Goal: Find specific page/section: Find specific page/section

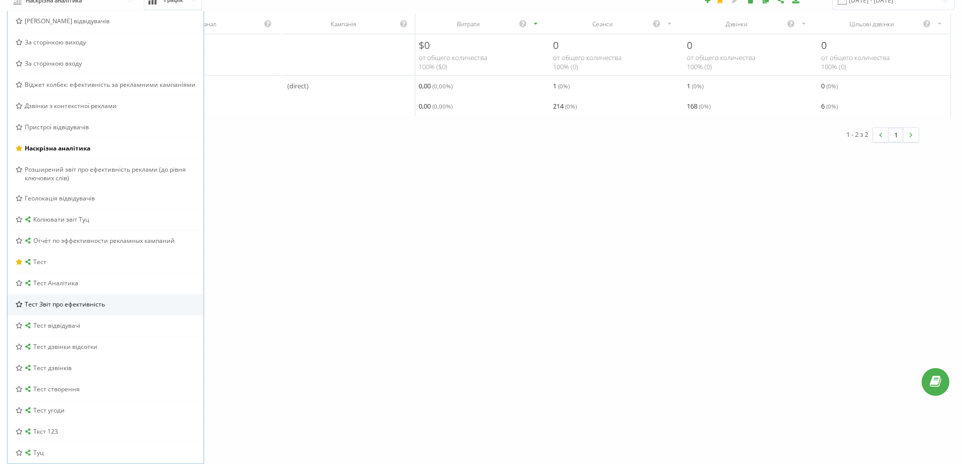
click at [64, 305] on span "Тест Звіт про ефективність" at bounding box center [65, 304] width 80 height 9
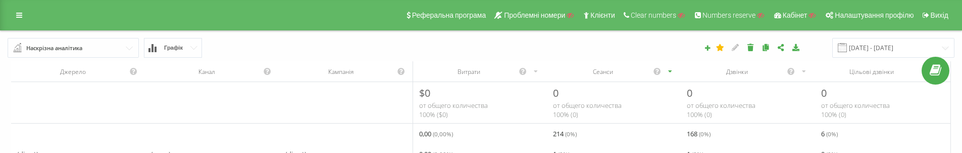
click at [101, 53] on input "text" at bounding box center [74, 47] width 130 height 18
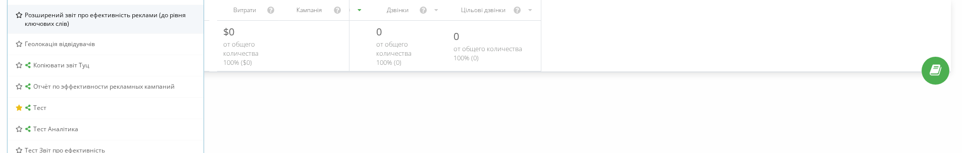
scroll to position [252, 0]
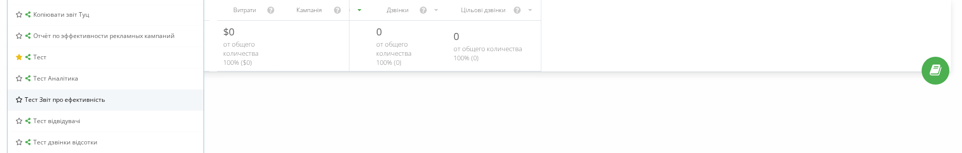
click at [54, 99] on span "Тест Звіт про ефективність" at bounding box center [65, 99] width 80 height 9
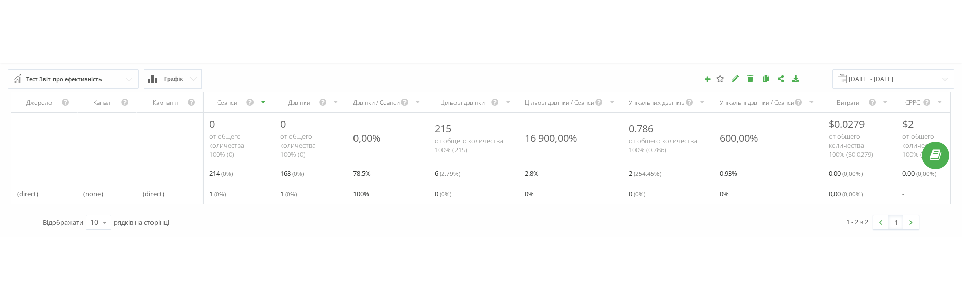
scroll to position [0, 0]
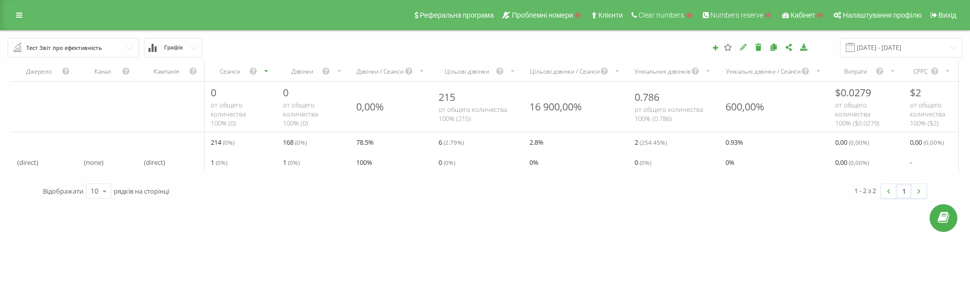
click at [747, 44] on icon at bounding box center [743, 46] width 9 height 7
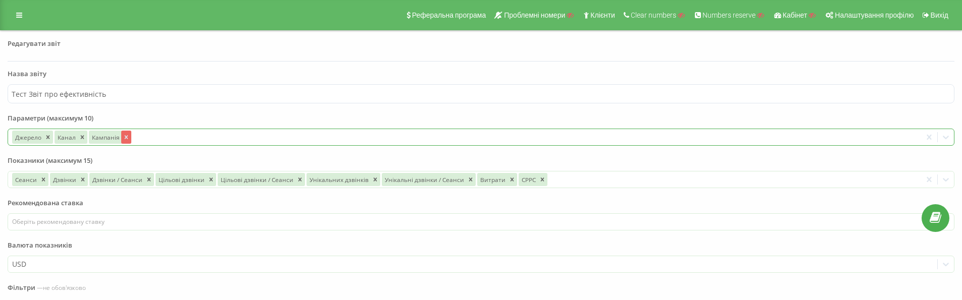
click at [124, 138] on icon "Remove Кампанія" at bounding box center [126, 137] width 4 height 4
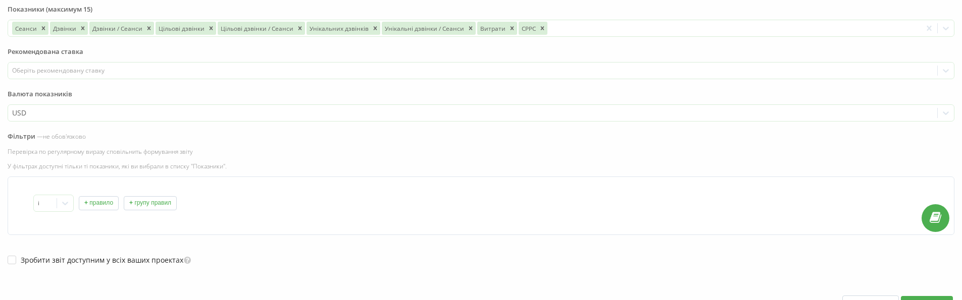
scroll to position [214, 0]
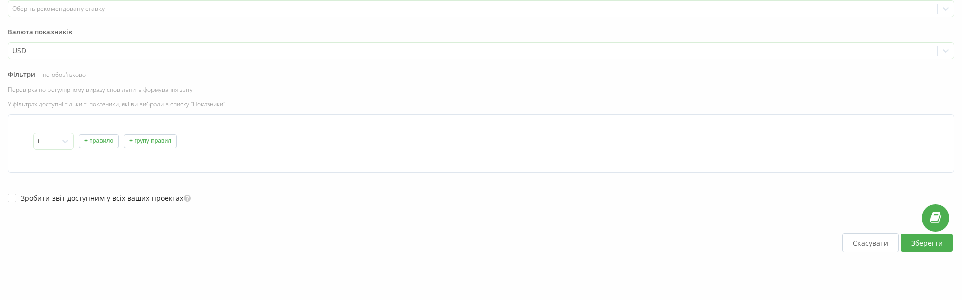
click at [927, 152] on button "Зберегти" at bounding box center [927, 243] width 52 height 18
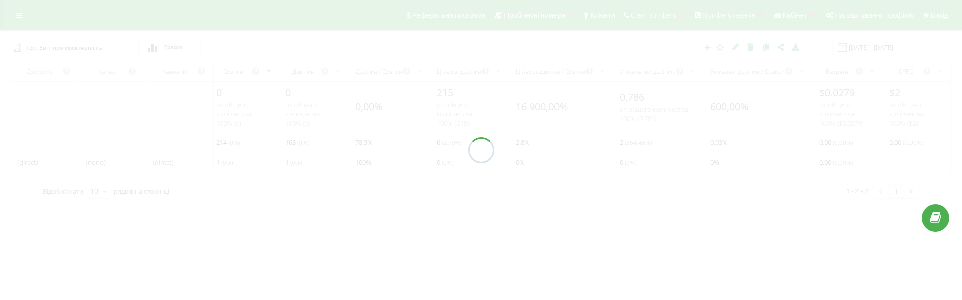
scroll to position [0, 0]
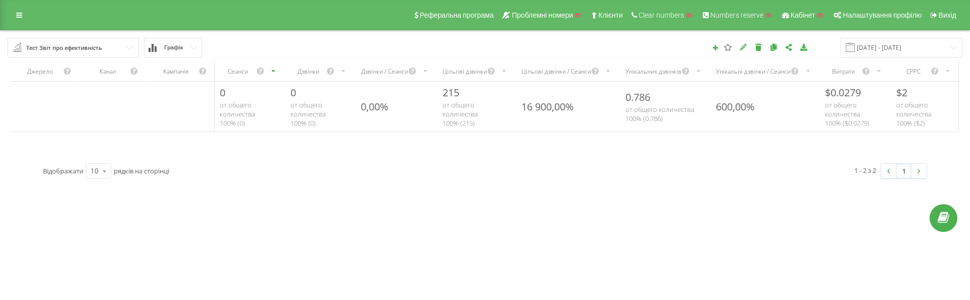
click at [747, 50] on icon at bounding box center [743, 46] width 9 height 7
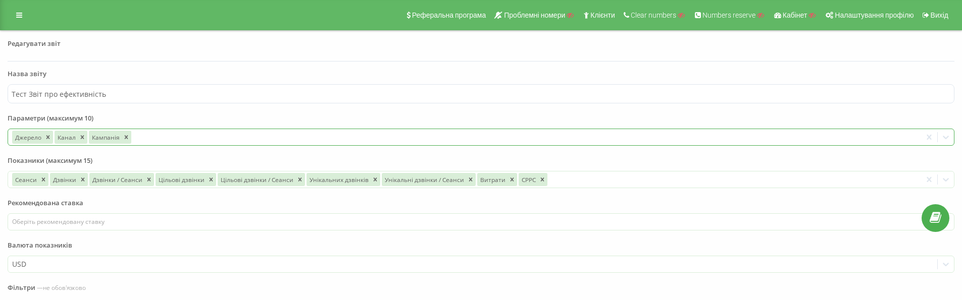
click at [124, 136] on icon "Remove Кампанія" at bounding box center [126, 137] width 7 height 7
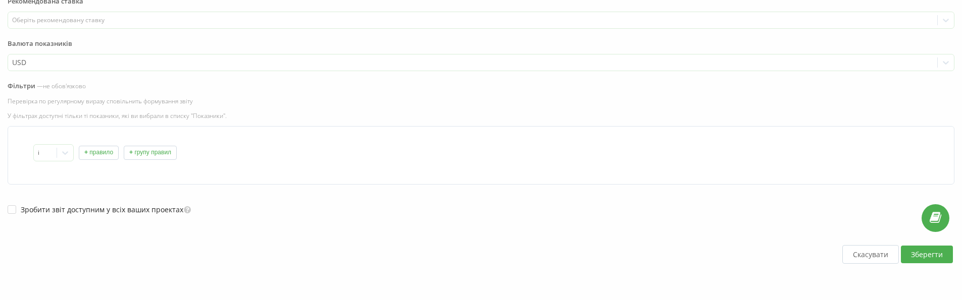
scroll to position [214, 0]
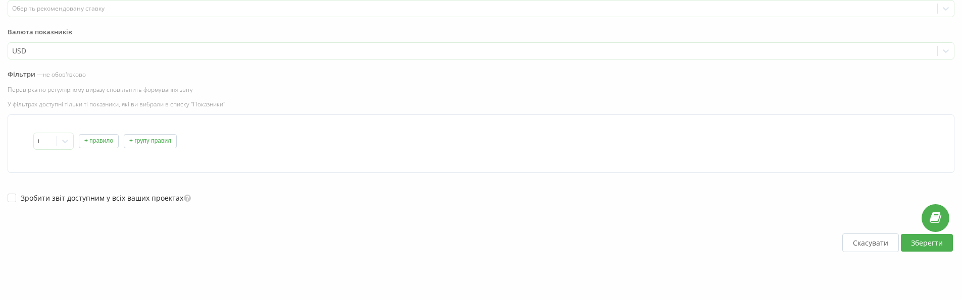
click at [913, 152] on button "Зберегти" at bounding box center [927, 243] width 52 height 18
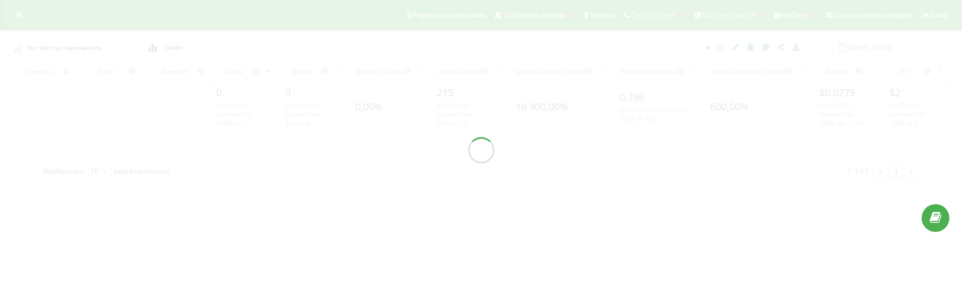
scroll to position [0, 0]
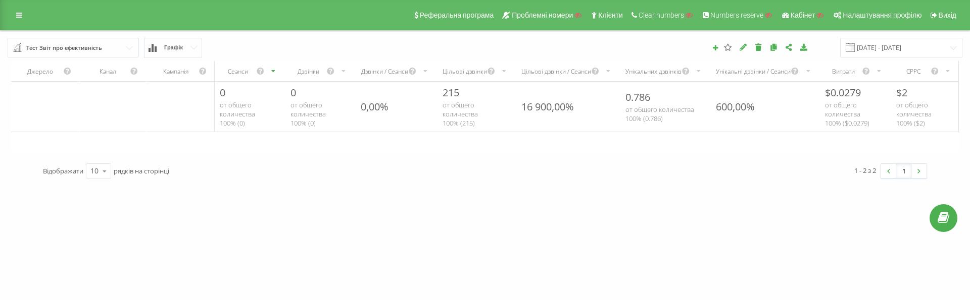
click at [71, 37] on div "Тест Звіт про ефективність Браузер відвідувачів За сторінкою виходу За сторінко…" at bounding box center [485, 48] width 969 height 34
click at [68, 52] on div "Тест Звіт про ефективність" at bounding box center [64, 47] width 76 height 11
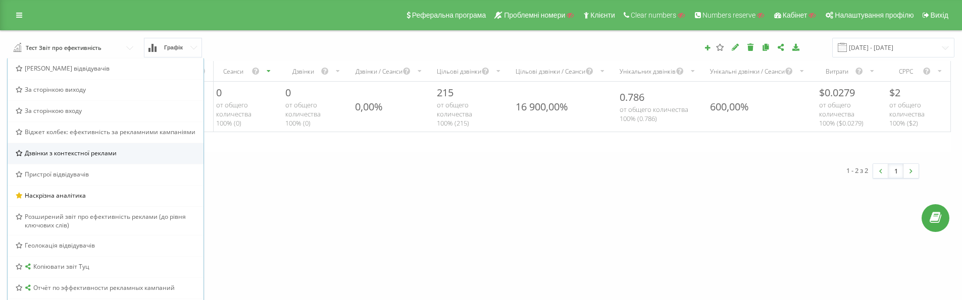
click at [67, 152] on span "Дзвінки з контекстної реклами" at bounding box center [71, 153] width 92 height 9
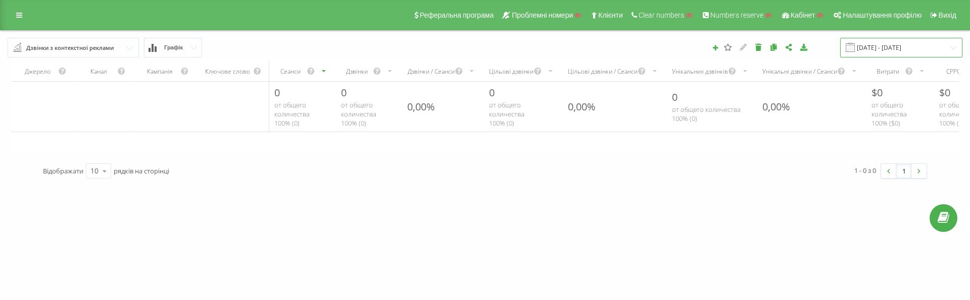
click at [894, 57] on input "[DATE] - [DATE]" at bounding box center [901, 48] width 122 height 20
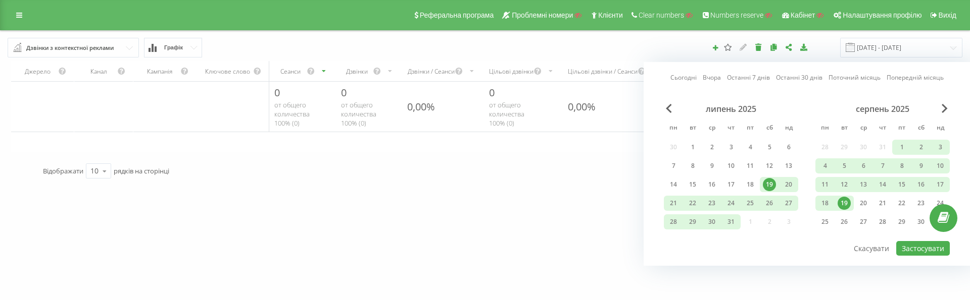
click at [95, 47] on div "Дзвінки з контекстної реклами" at bounding box center [69, 47] width 87 height 11
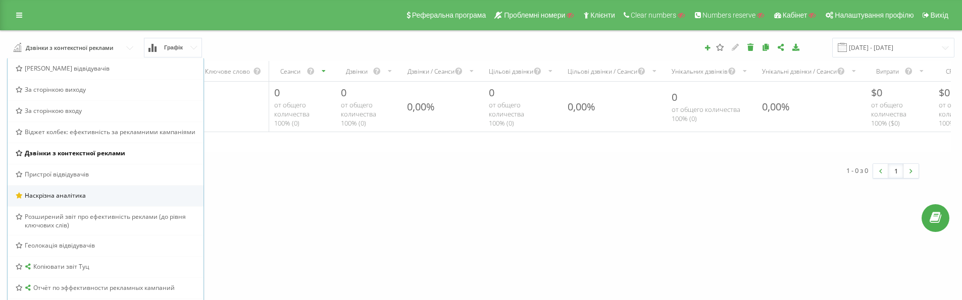
click at [50, 152] on span "Наскрізна аналітика" at bounding box center [55, 195] width 61 height 9
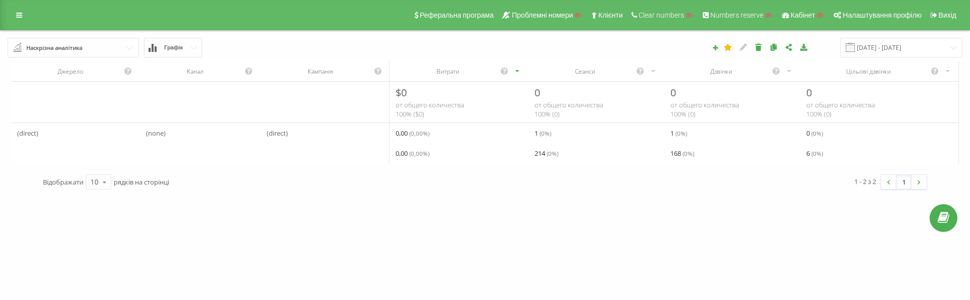
click at [106, 50] on input "text" at bounding box center [74, 47] width 130 height 18
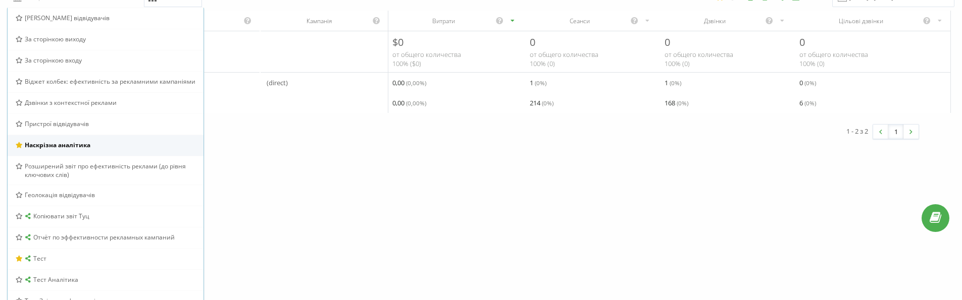
scroll to position [151, 0]
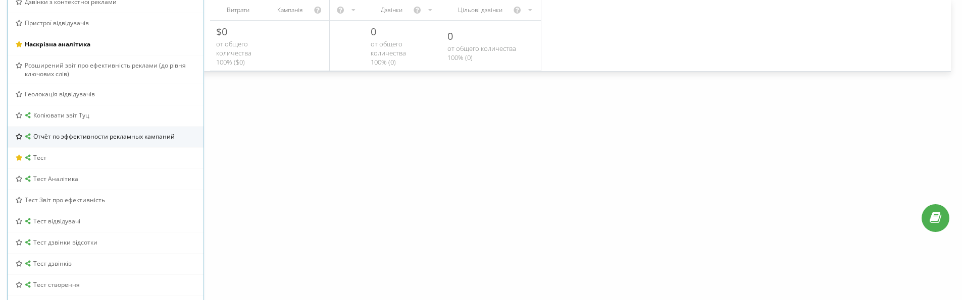
click at [72, 136] on span "Отчёт по эффективности рекламных кампаний" at bounding box center [103, 136] width 141 height 9
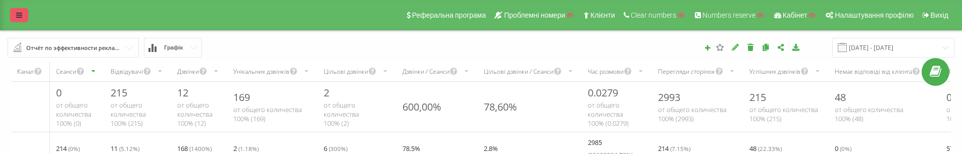
click at [25, 16] on link at bounding box center [19, 15] width 18 height 14
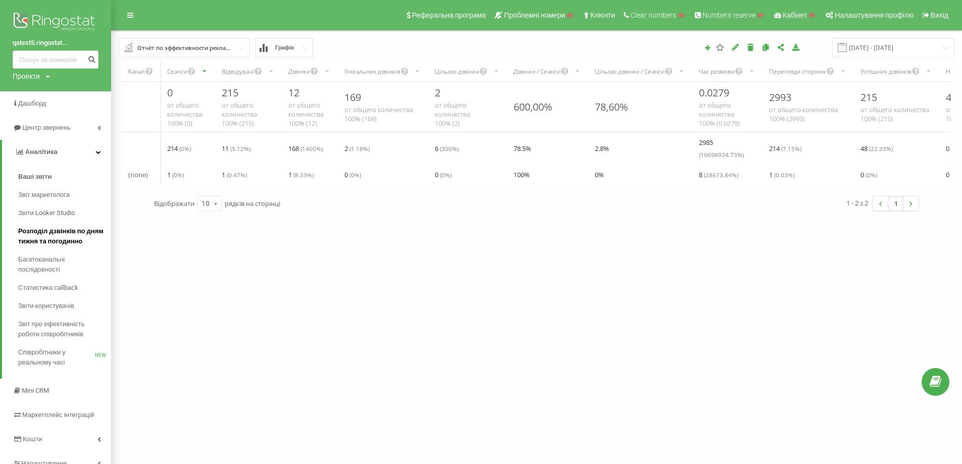
scroll to position [37, 0]
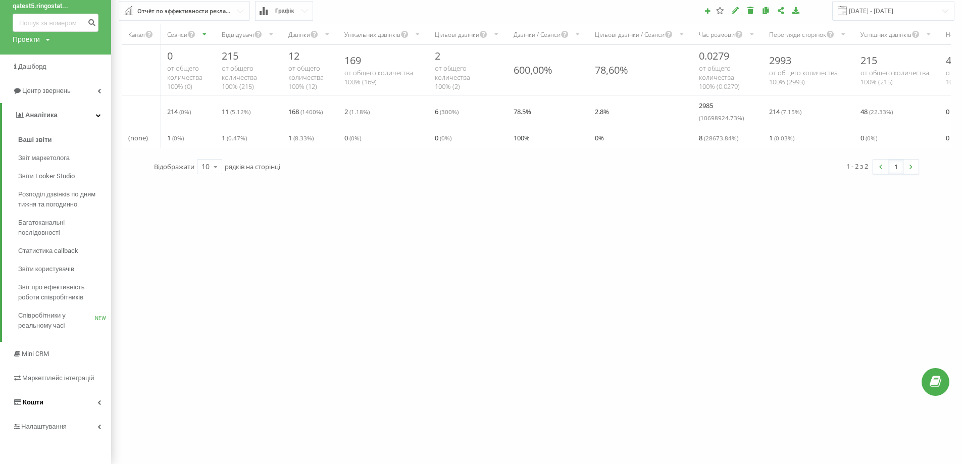
click at [59, 152] on link "Кошти" at bounding box center [55, 402] width 111 height 24
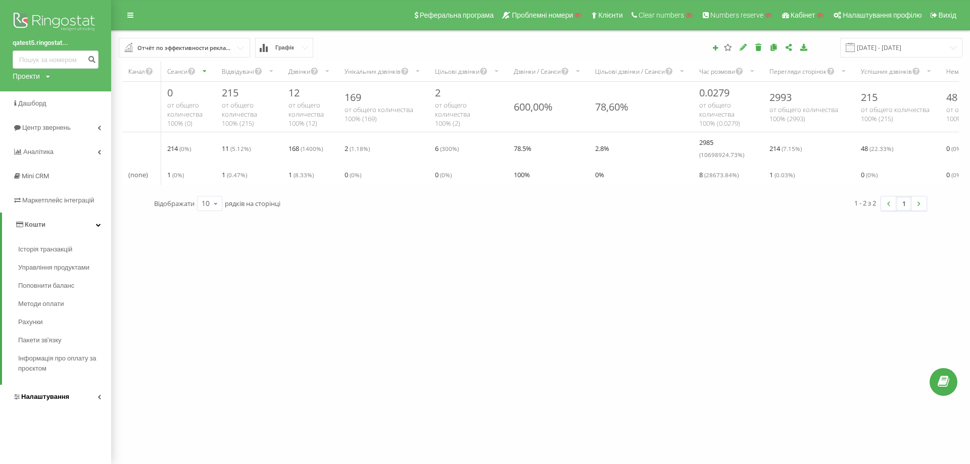
click at [59, 152] on link "Налаштування" at bounding box center [55, 397] width 111 height 24
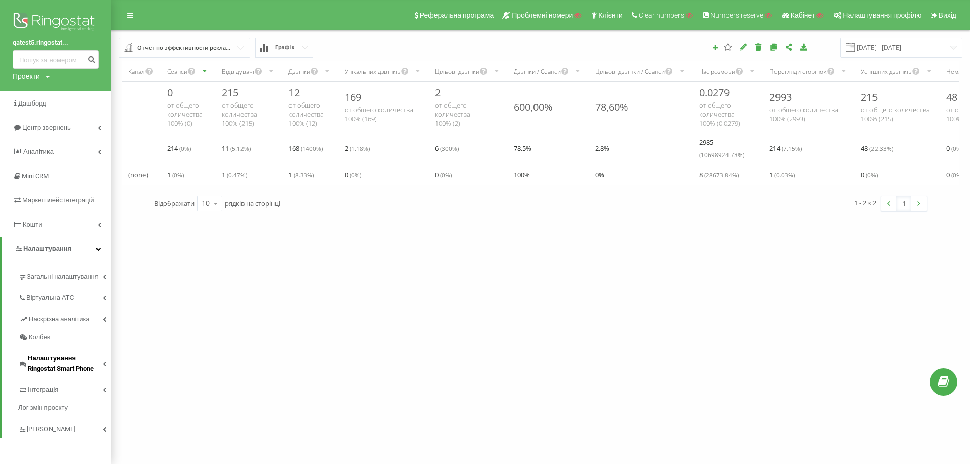
click at [54, 152] on span "Налаштування Ringostat Smart Phone" at bounding box center [65, 363] width 75 height 20
click at [59, 152] on span "Ringostat Chat" at bounding box center [52, 424] width 42 height 10
